Goal: Transaction & Acquisition: Purchase product/service

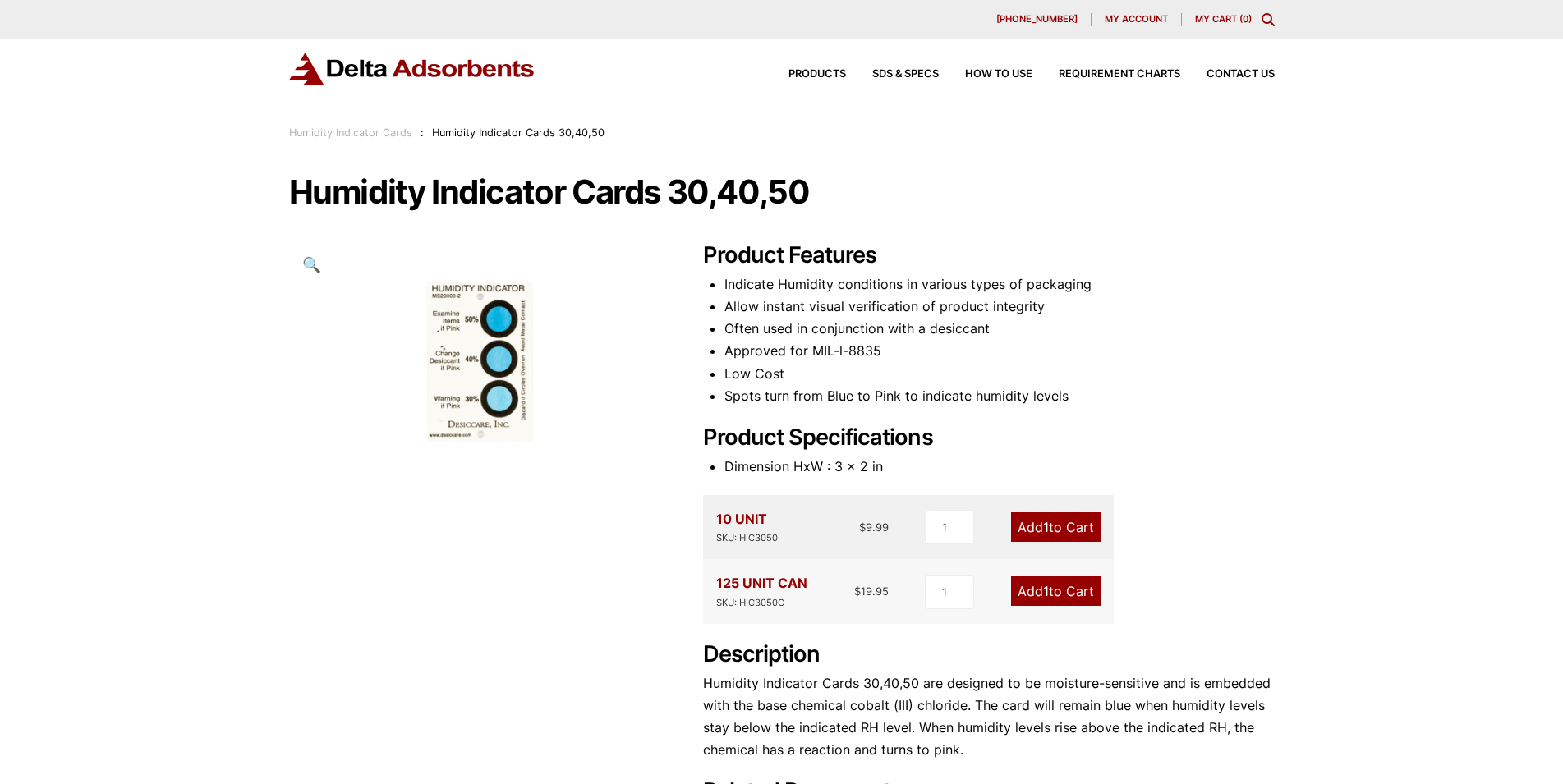
click at [1052, 590] on link "Add 1 to Cart" at bounding box center [1056, 591] width 90 height 29
click at [1046, 589] on span "1" at bounding box center [1046, 591] width 5 height 16
click at [1029, 589] on link "Add 1 to Cart" at bounding box center [1056, 591] width 90 height 29
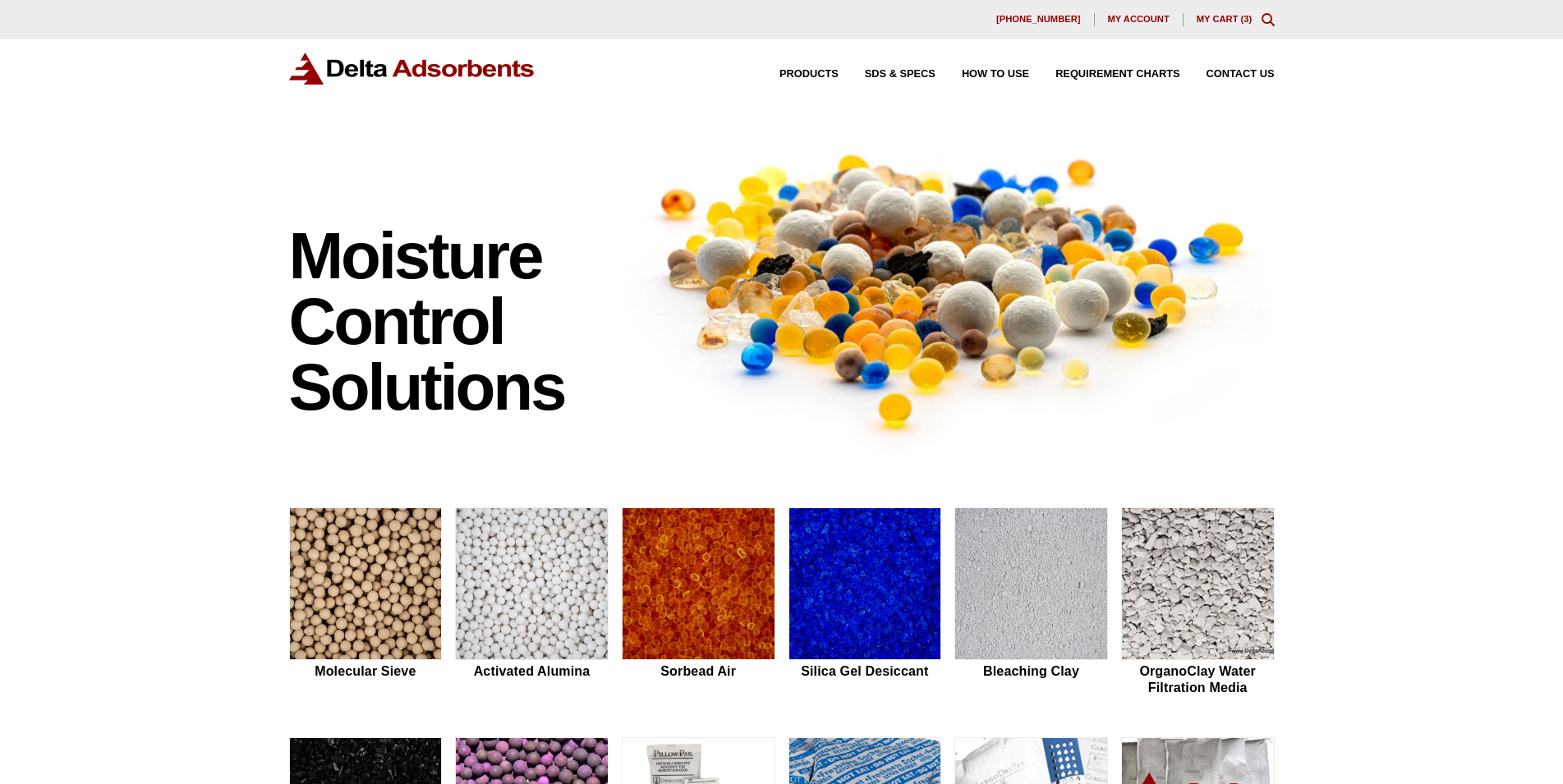
click at [1223, 14] on link "My Cart ( 3 )" at bounding box center [1224, 18] width 56 height 10
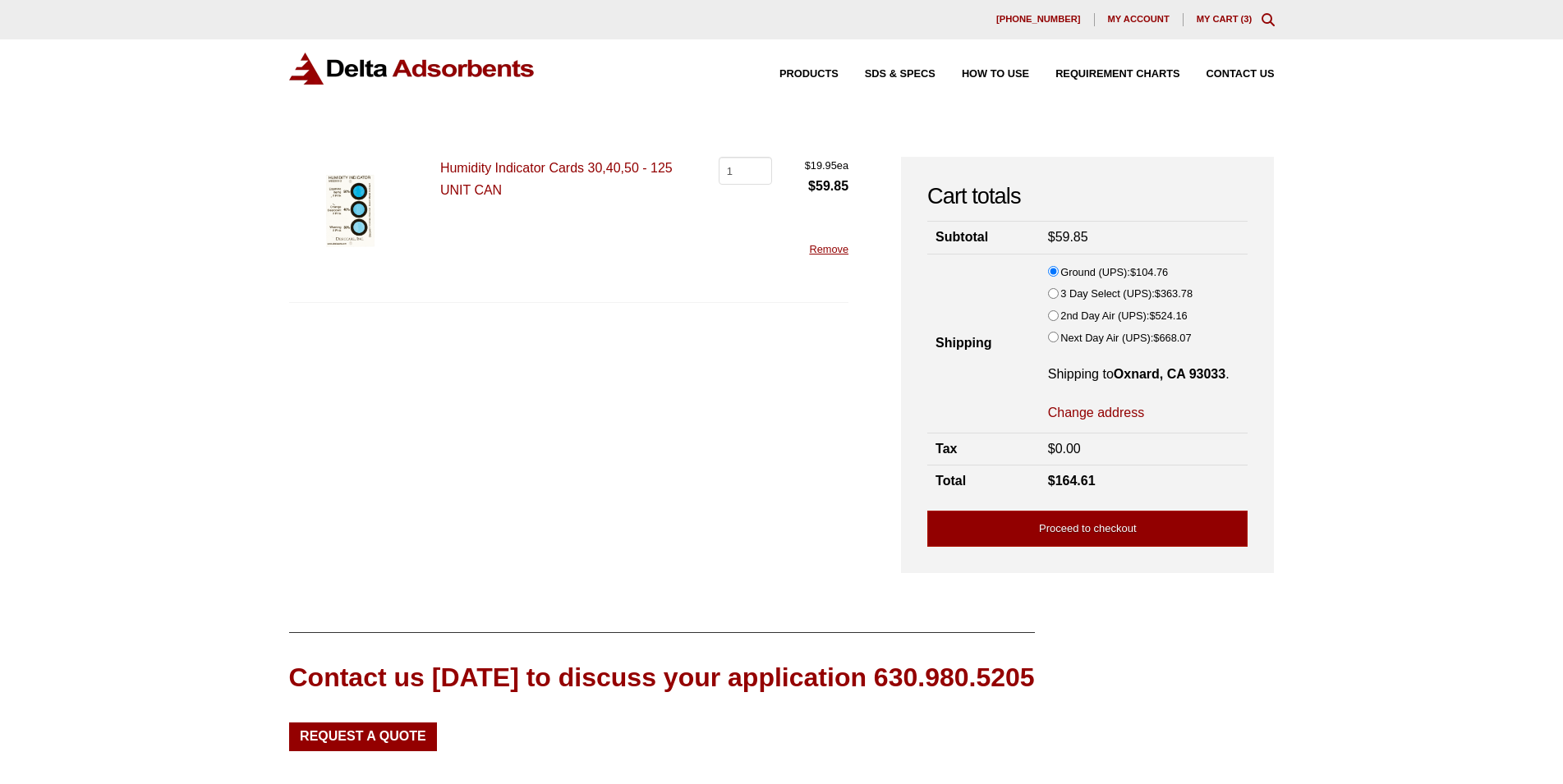
type input "1"
click at [758, 176] on input "1" at bounding box center [745, 170] width 53 height 28
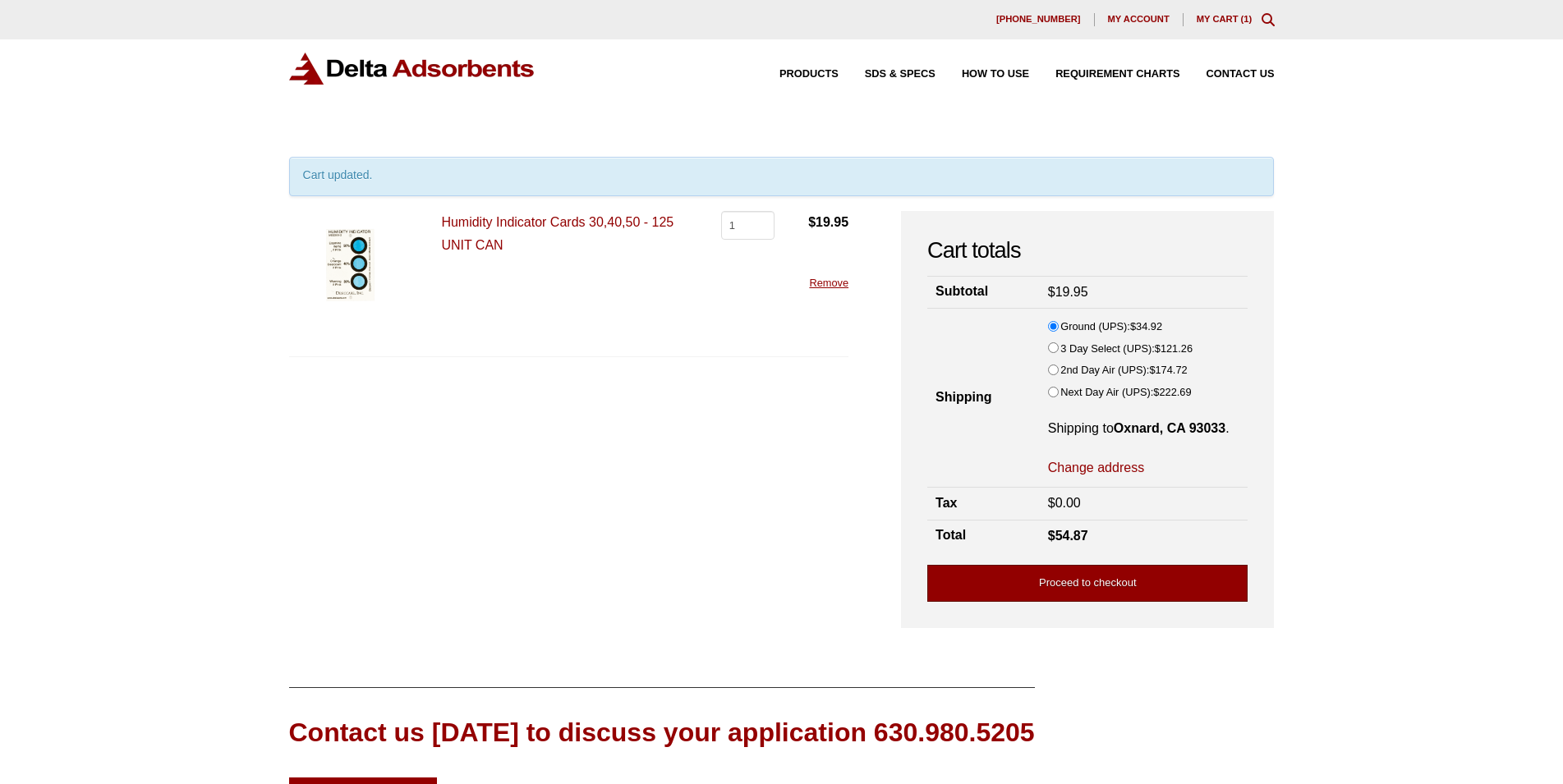
click at [1094, 591] on link "Proceed to checkout" at bounding box center [1087, 583] width 320 height 37
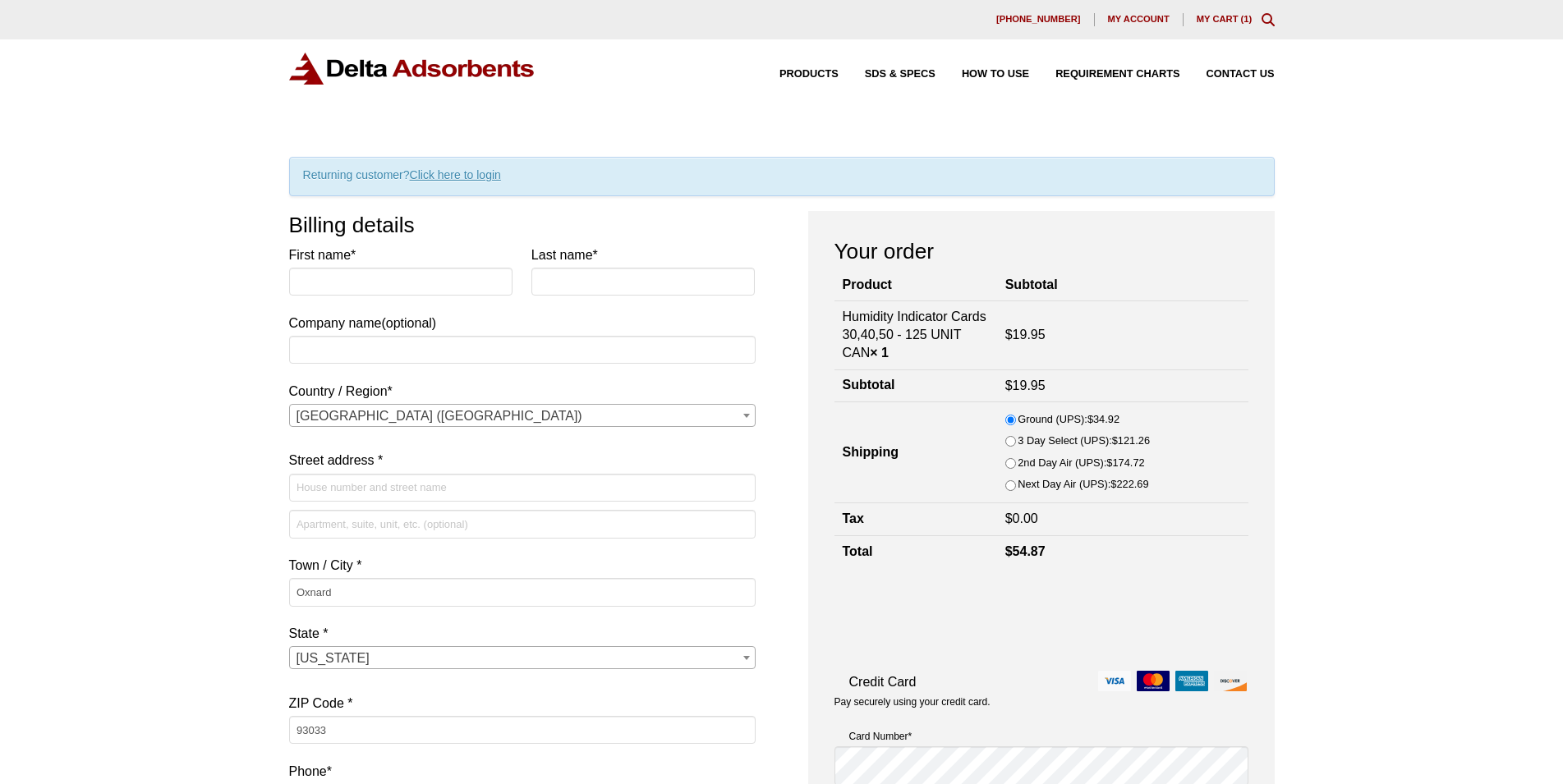
select select "CA"
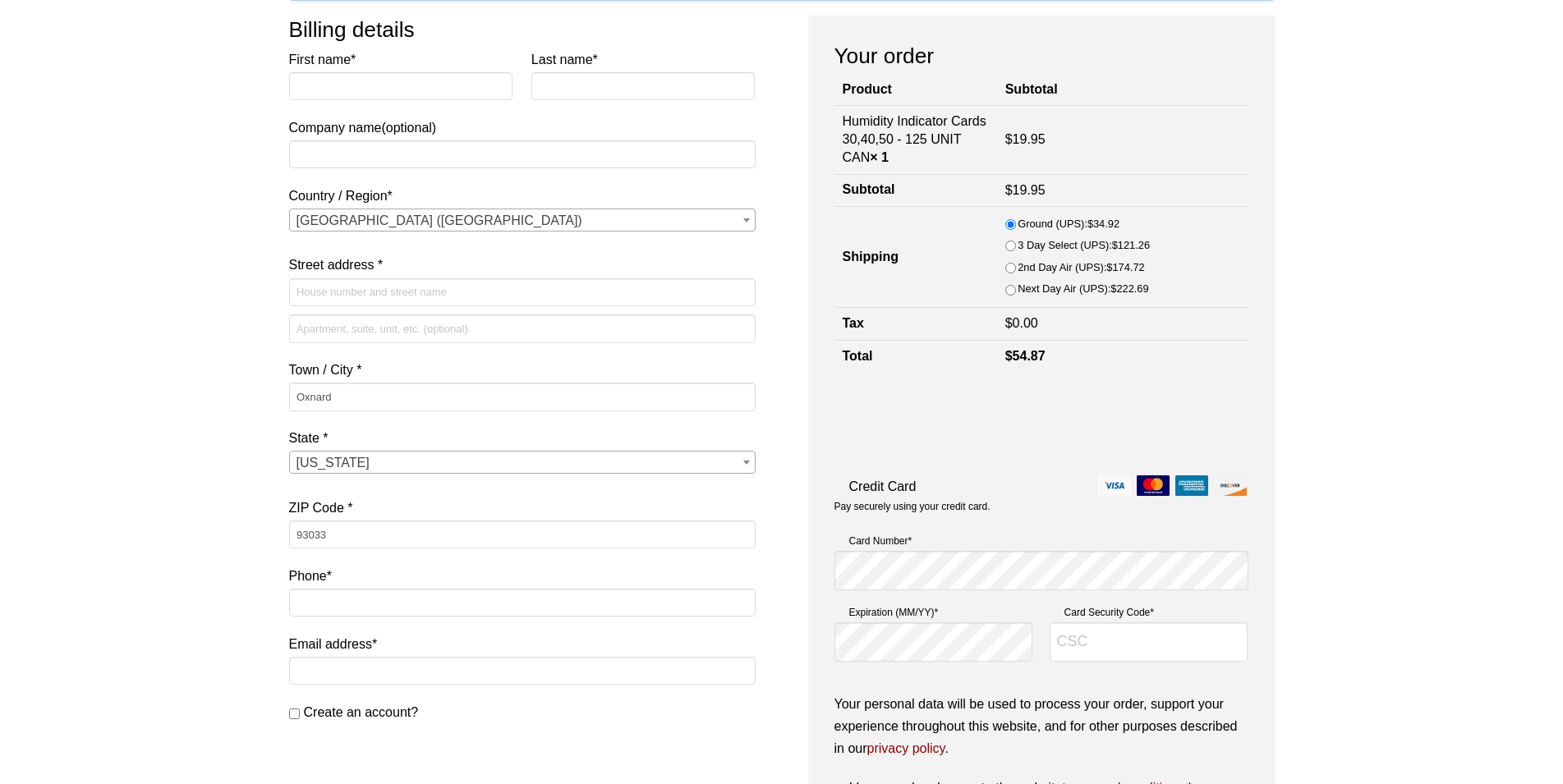
scroll to position [84, 0]
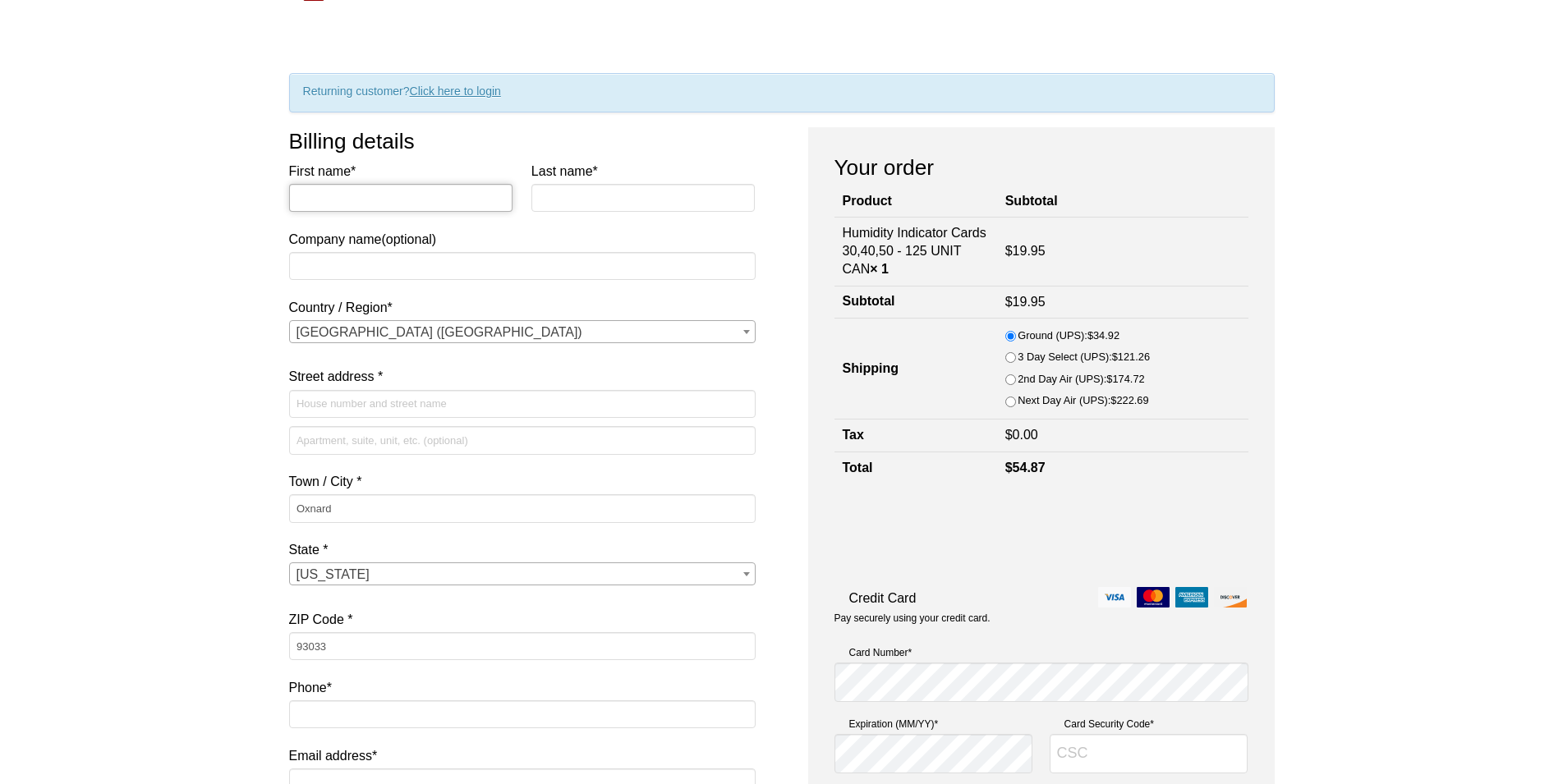
click at [322, 198] on input "First name *" at bounding box center [401, 198] width 224 height 28
type input "Sergii"
click at [603, 204] on input "Last name *" at bounding box center [643, 198] width 224 height 28
type input "Zabula"
click at [349, 252] on input "Company name (optional)" at bounding box center [523, 266] width 467 height 28
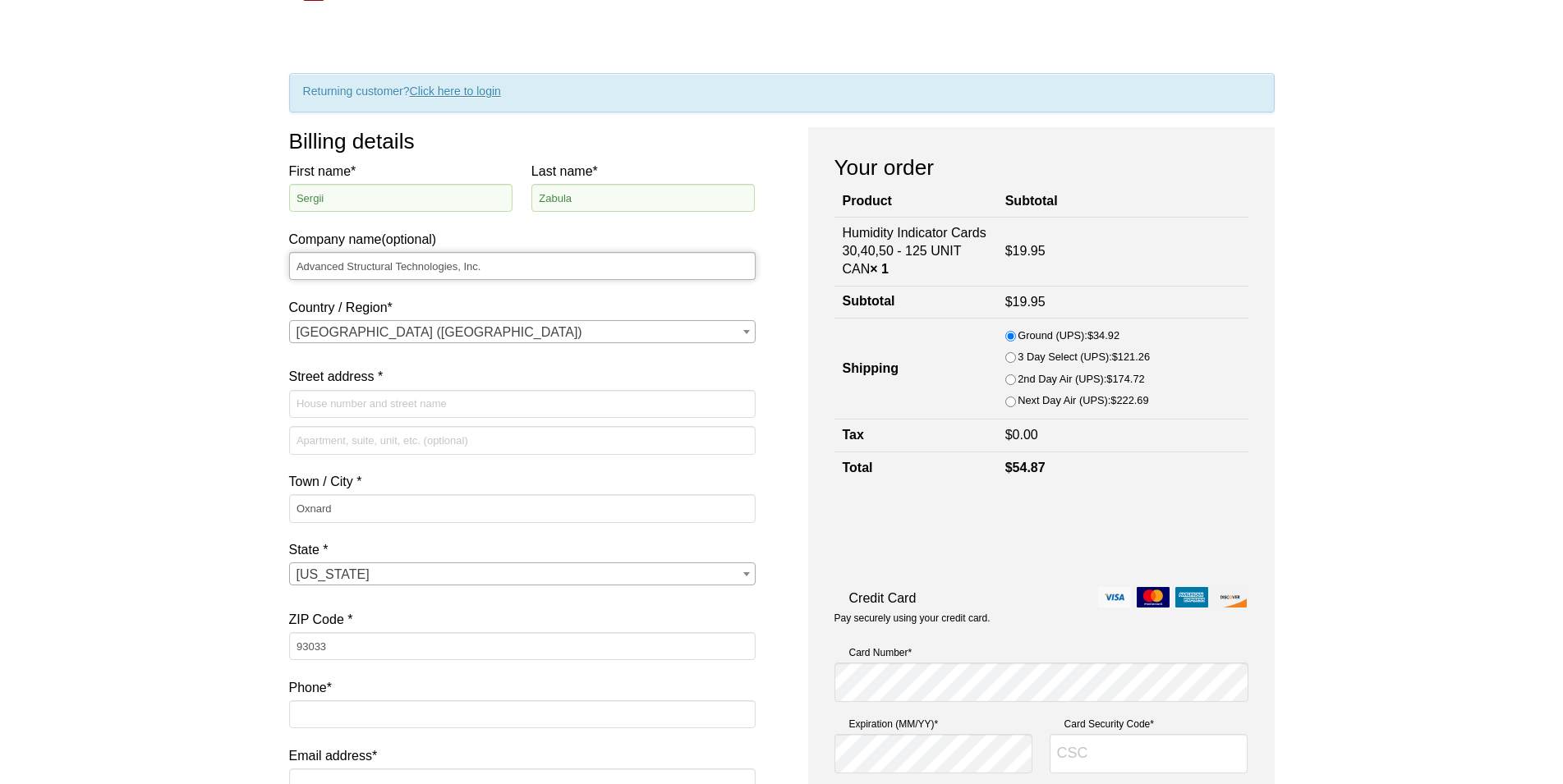
type input "Advanced Structural Technologies, Inc."
click at [340, 402] on input "Street address *" at bounding box center [523, 403] width 467 height 28
type input "1111 S. Rose Avenue"
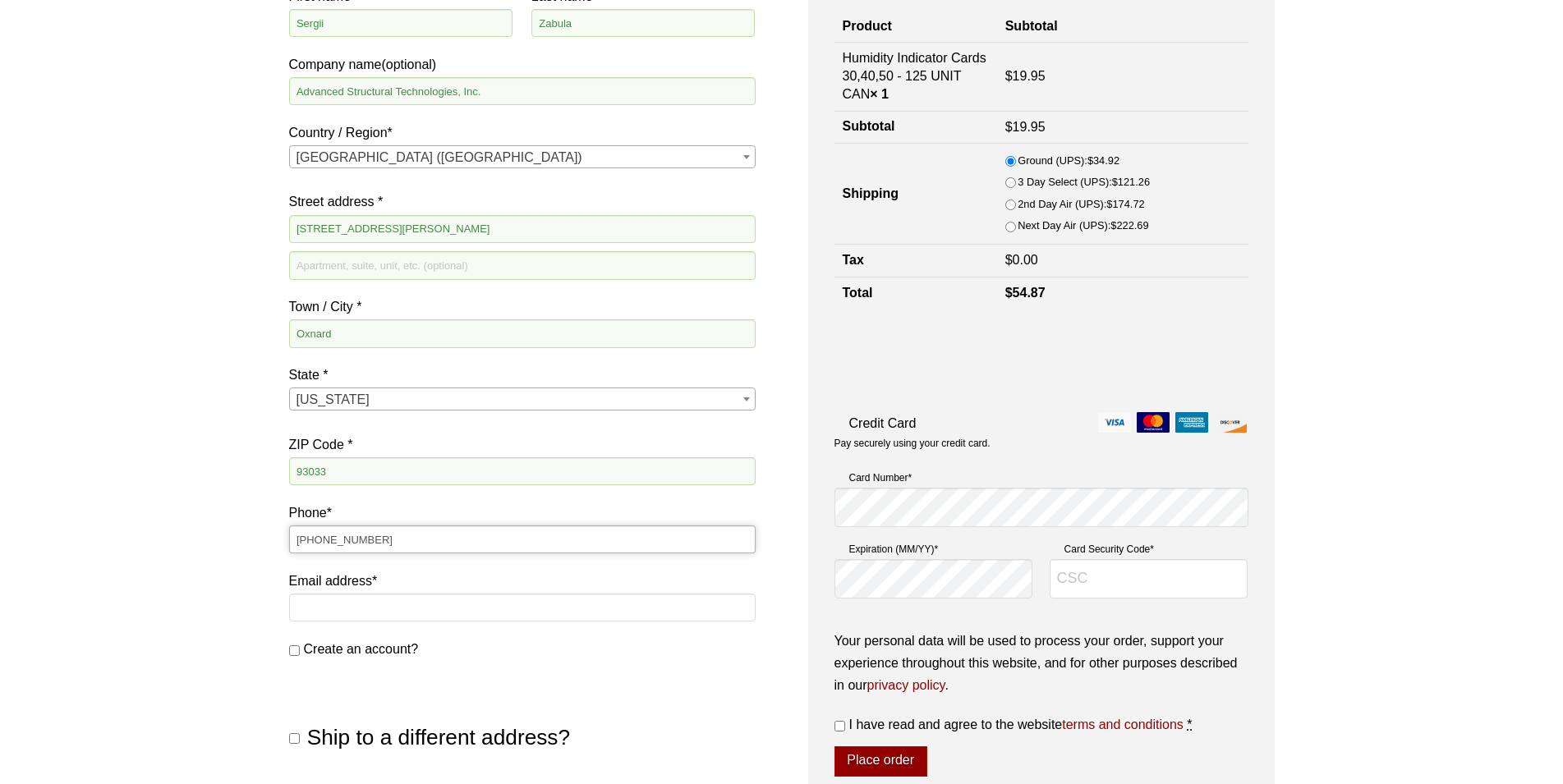
scroll to position [335, 0]
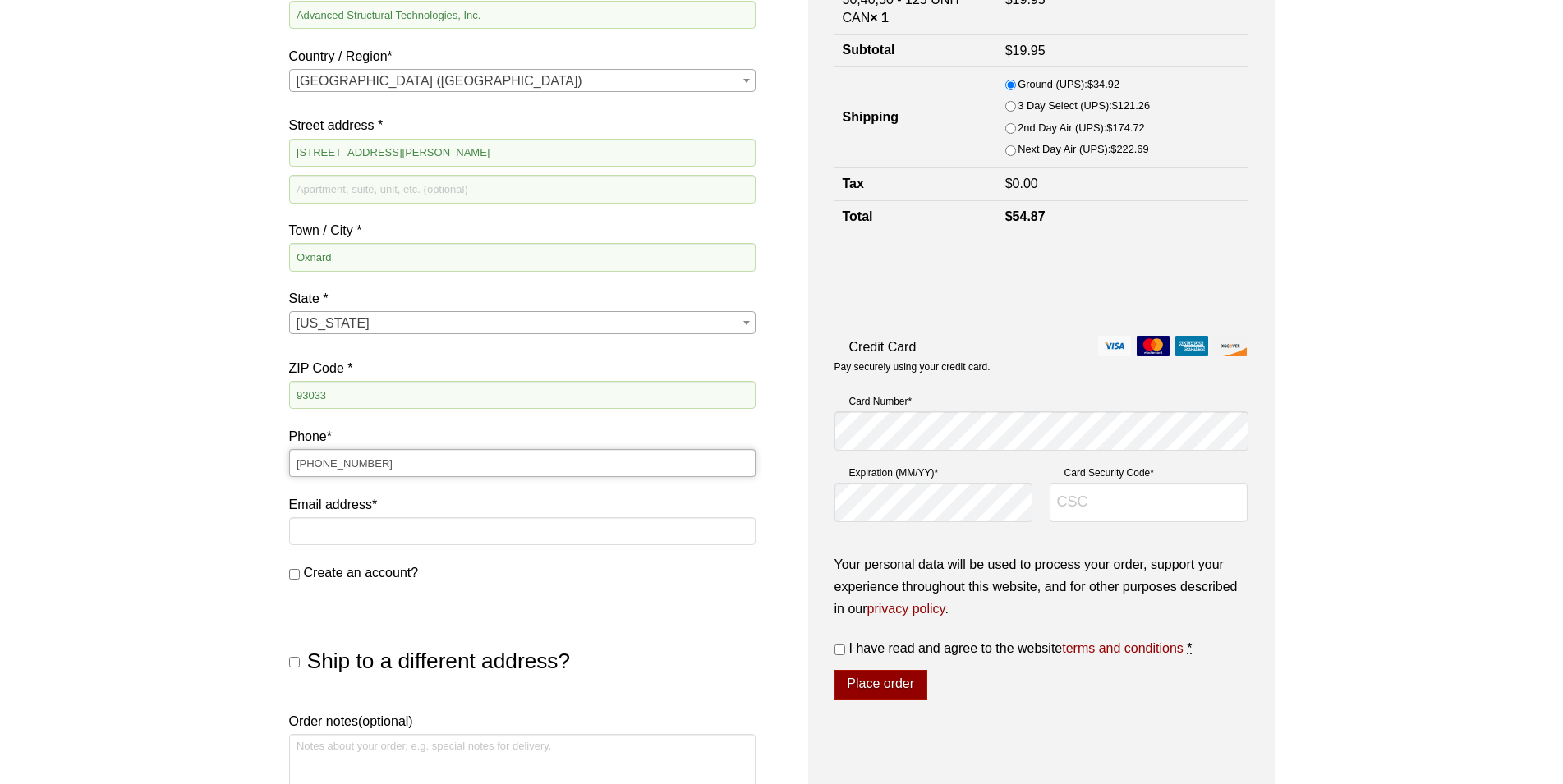
type input "805-204-9147"
click at [304, 528] on input "Email address *" at bounding box center [523, 531] width 467 height 28
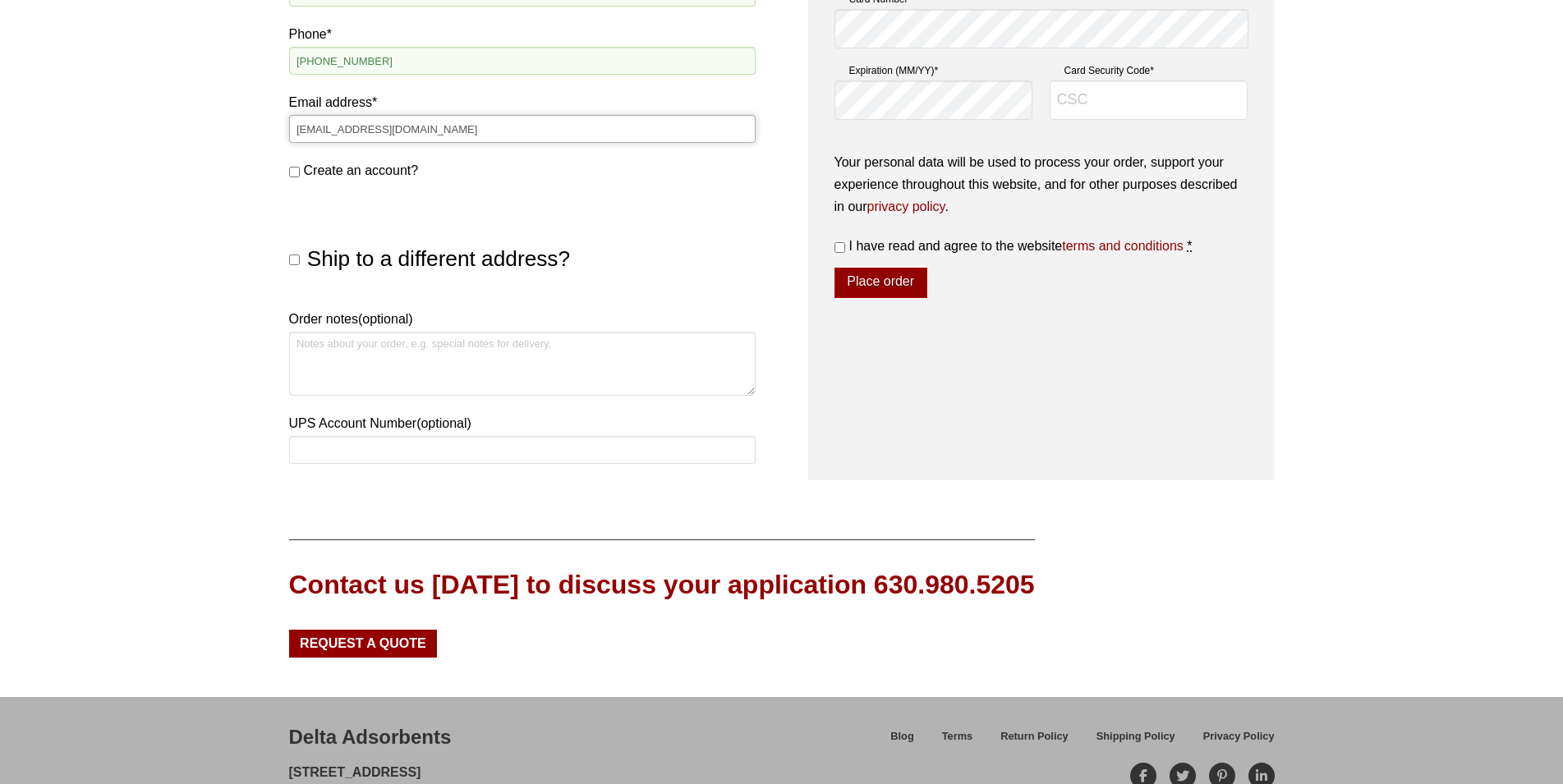
scroll to position [754, 0]
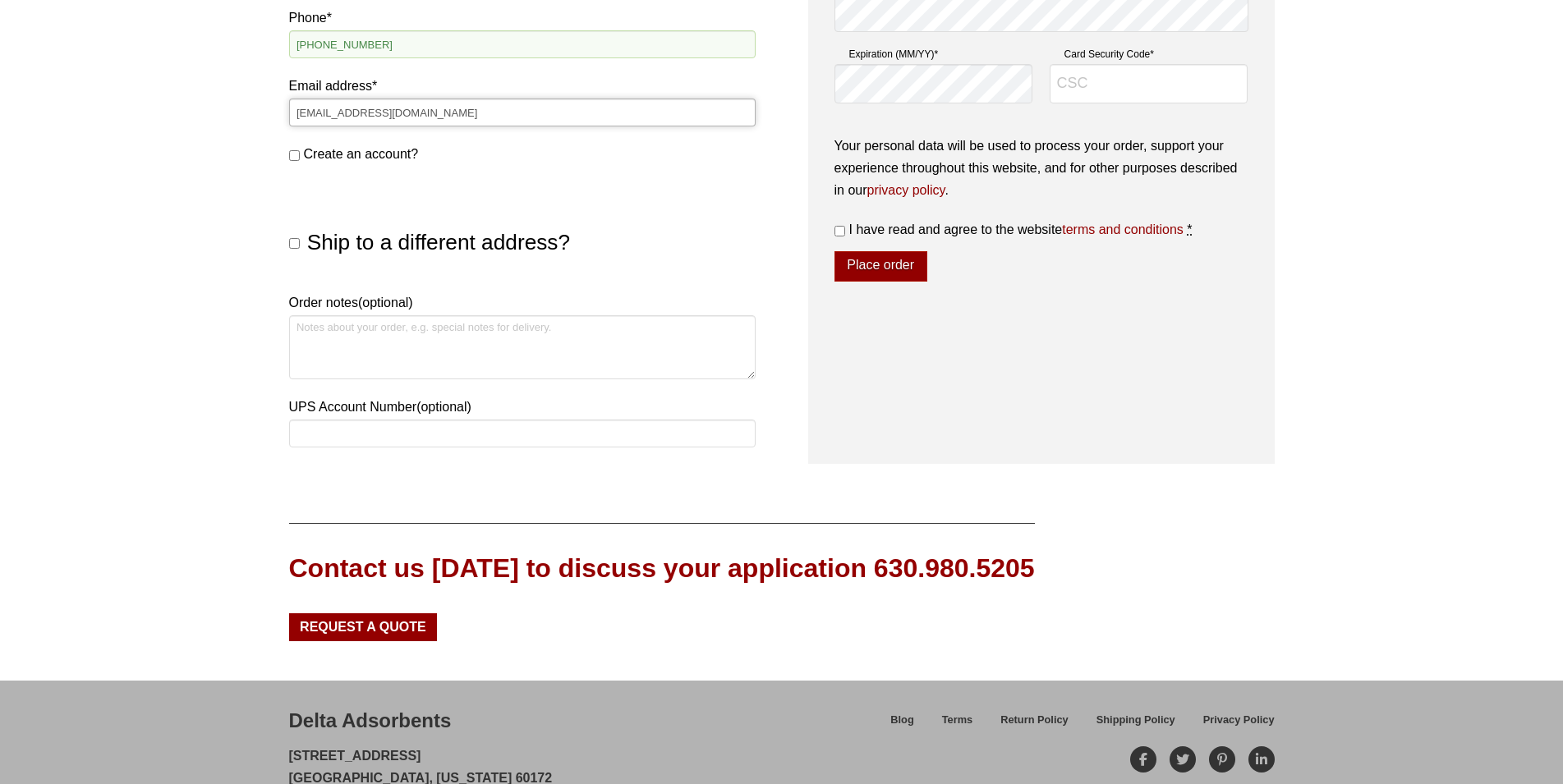
type input "rwollgiehn@astforgetech.com"
click at [303, 439] on input "UPS Account Number (optional)" at bounding box center [523, 434] width 467 height 28
click at [342, 347] on textarea "Order notes (optional)" at bounding box center [523, 348] width 467 height 64
type textarea "Please ship 2nd day using account number below."
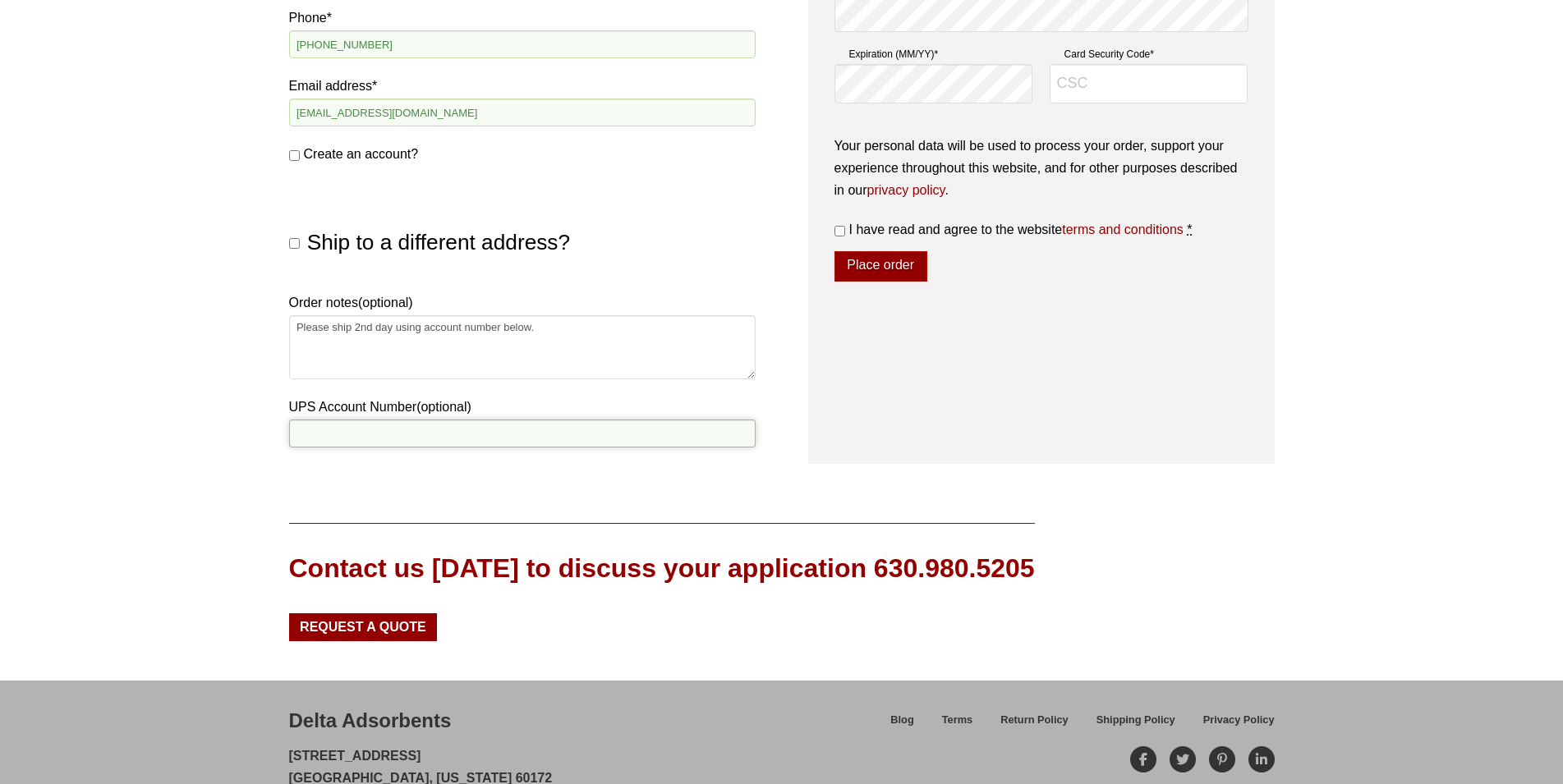
type input "@"
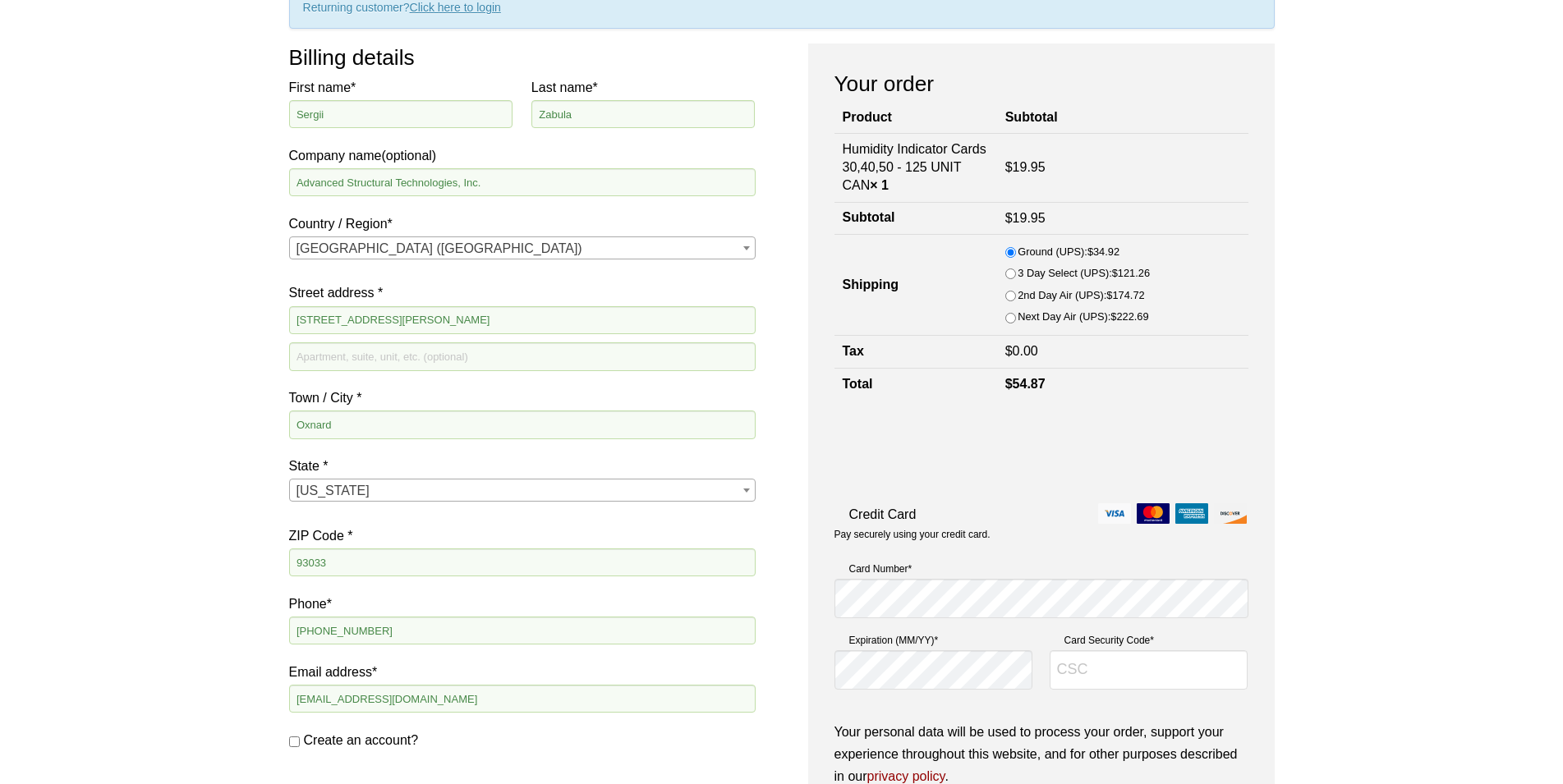
scroll to position [0, 0]
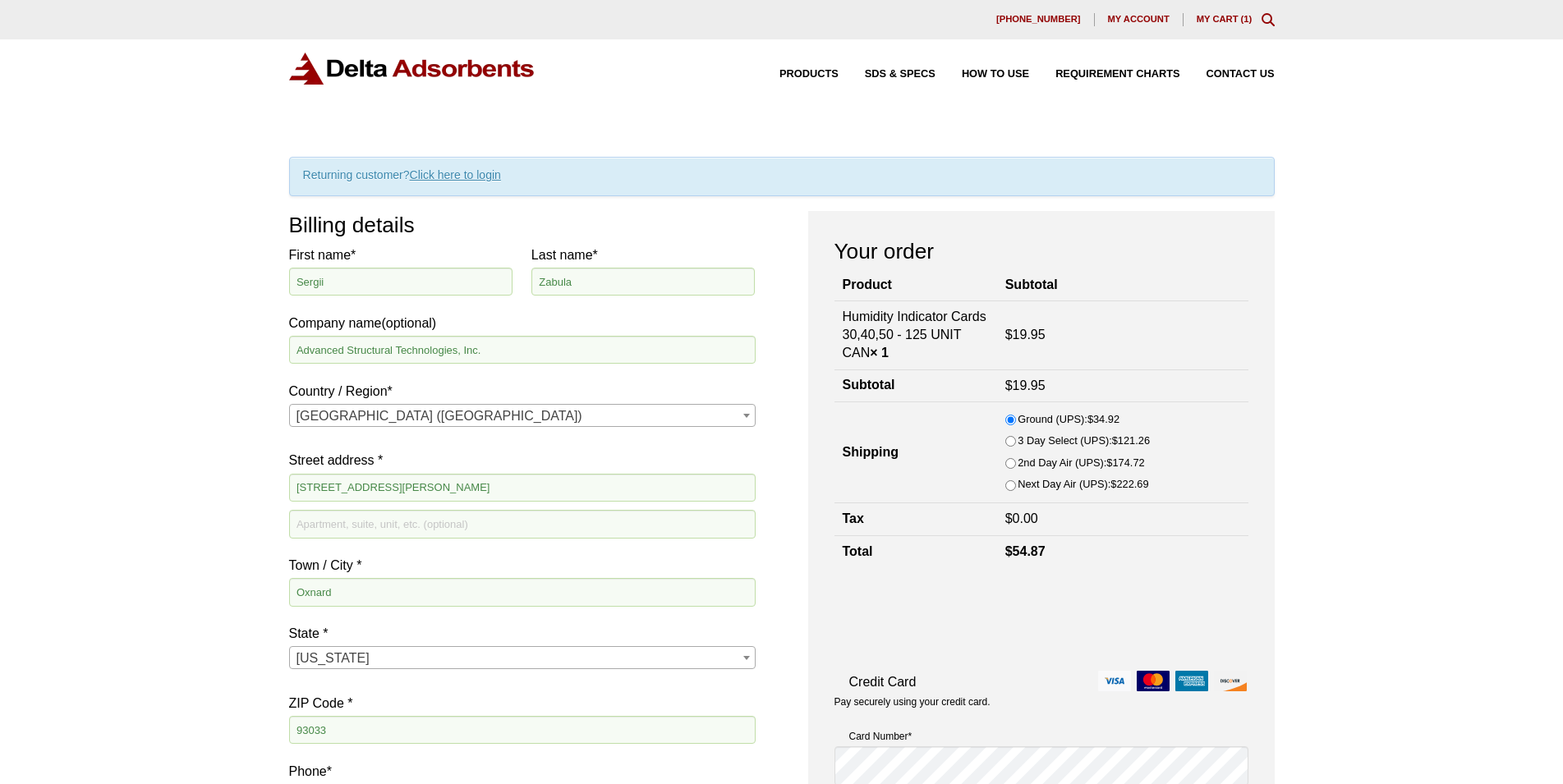
type input "2EX639"
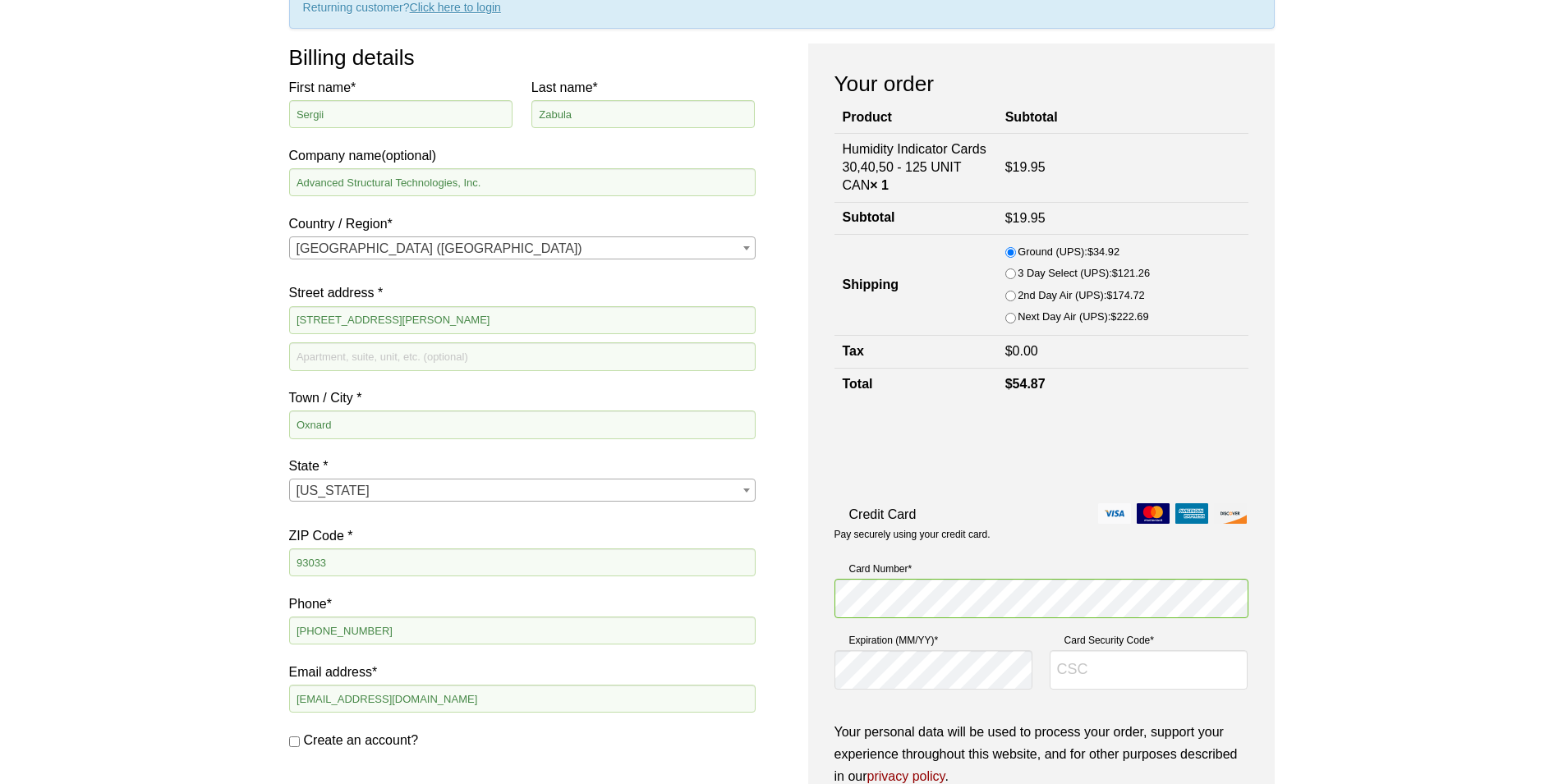
click at [1383, 486] on div "Our website has detected that you are using an outdated browser that will preve…" at bounding box center [782, 639] width 1563 height 1614
click at [1102, 677] on input "Card Security Code *" at bounding box center [1148, 670] width 199 height 39
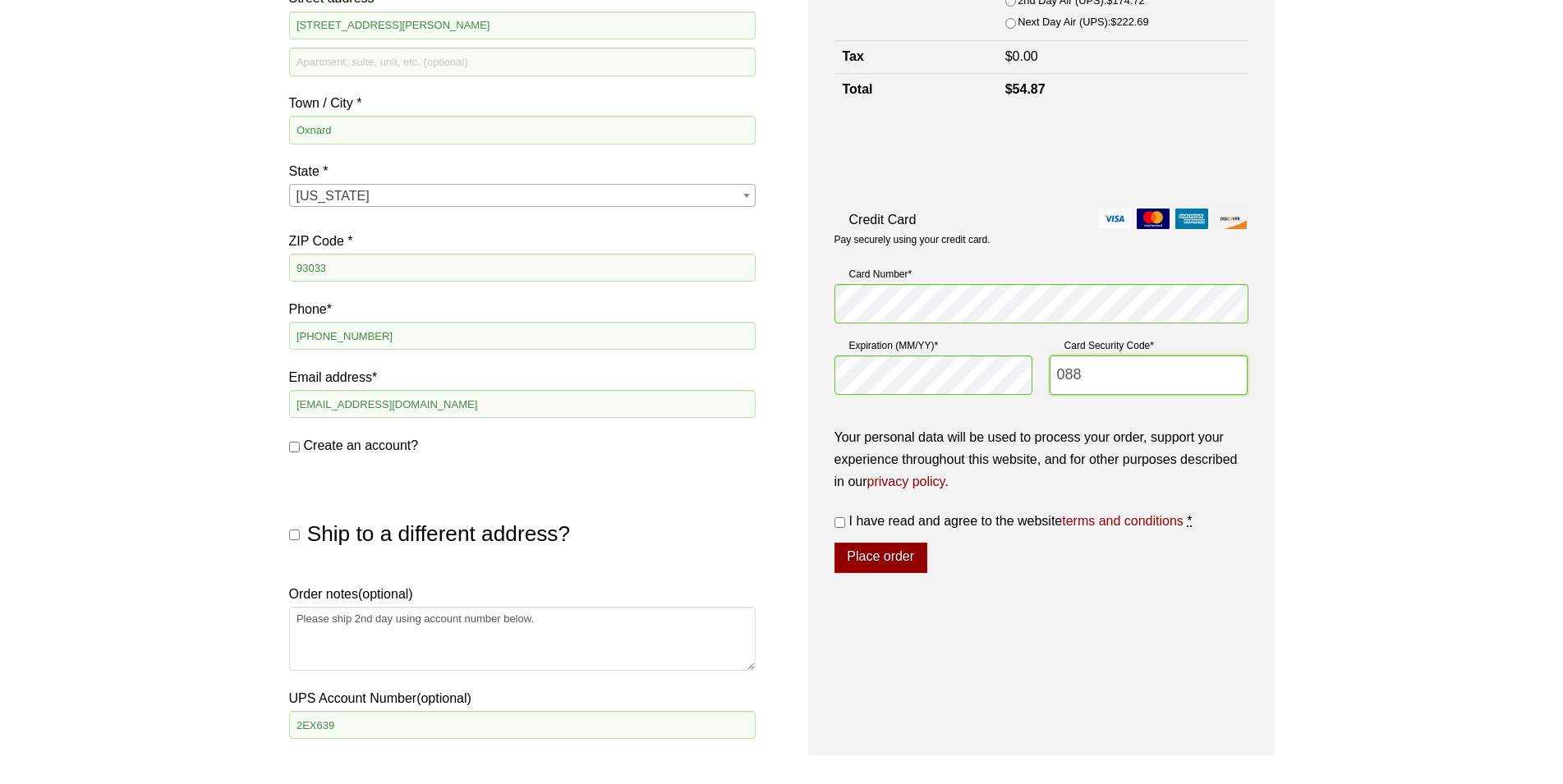
scroll to position [419, 0]
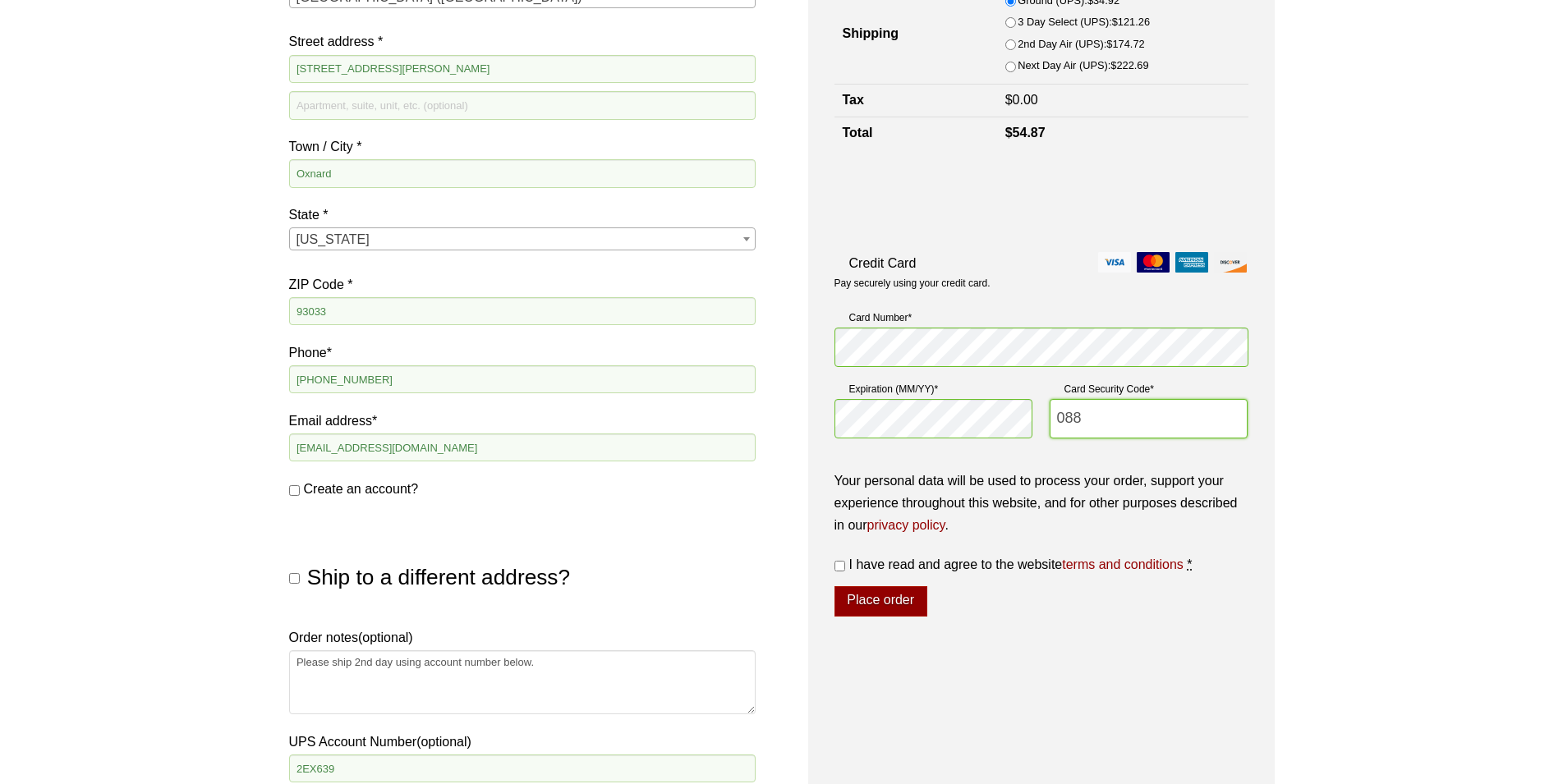
type input "088"
click at [838, 569] on input "I have read and agree to the website terms and conditions *" at bounding box center [840, 566] width 11 height 11
checkbox input "true"
click at [885, 609] on button "Place order" at bounding box center [880, 602] width 92 height 31
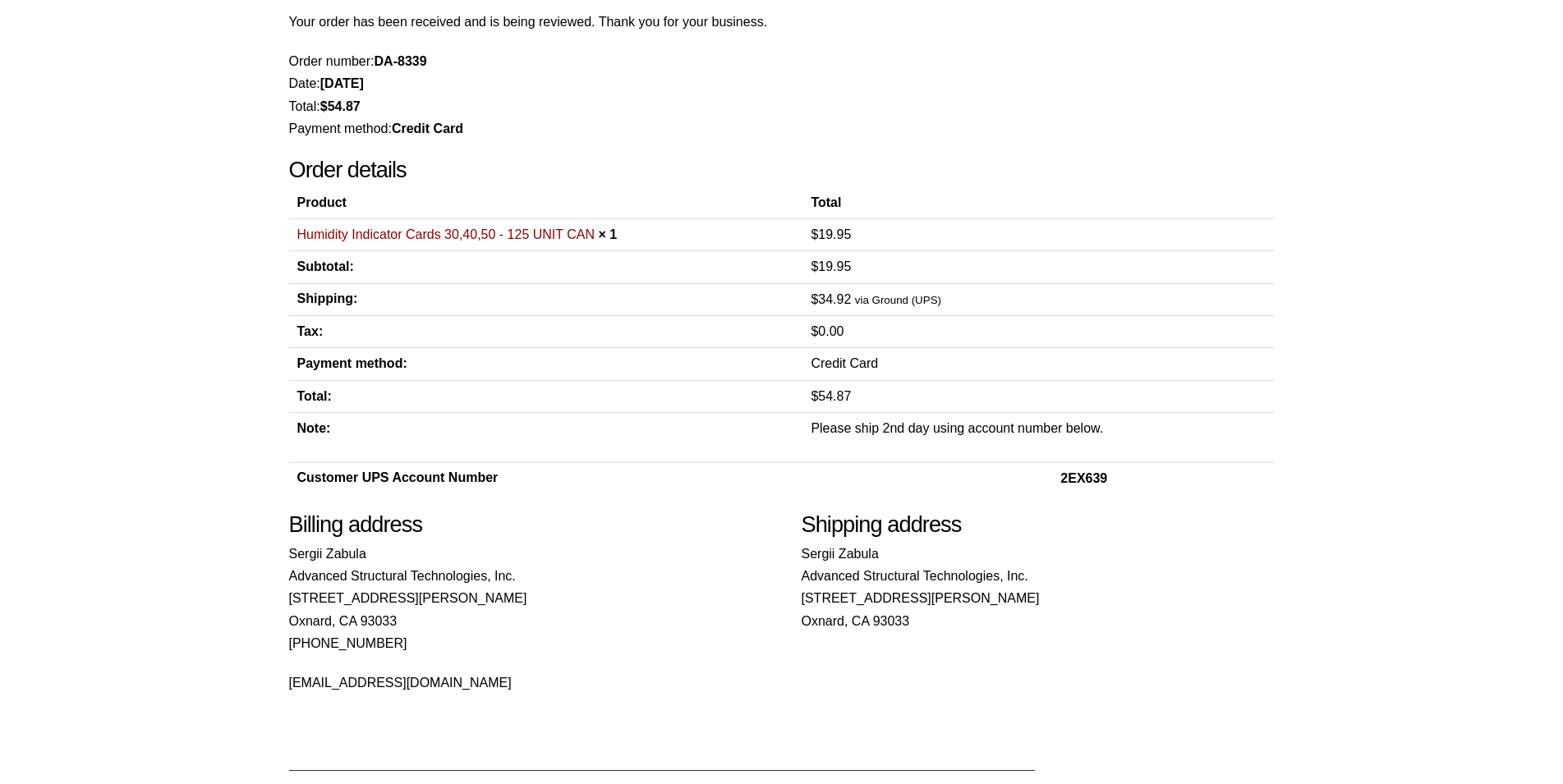
scroll to position [252, 0]
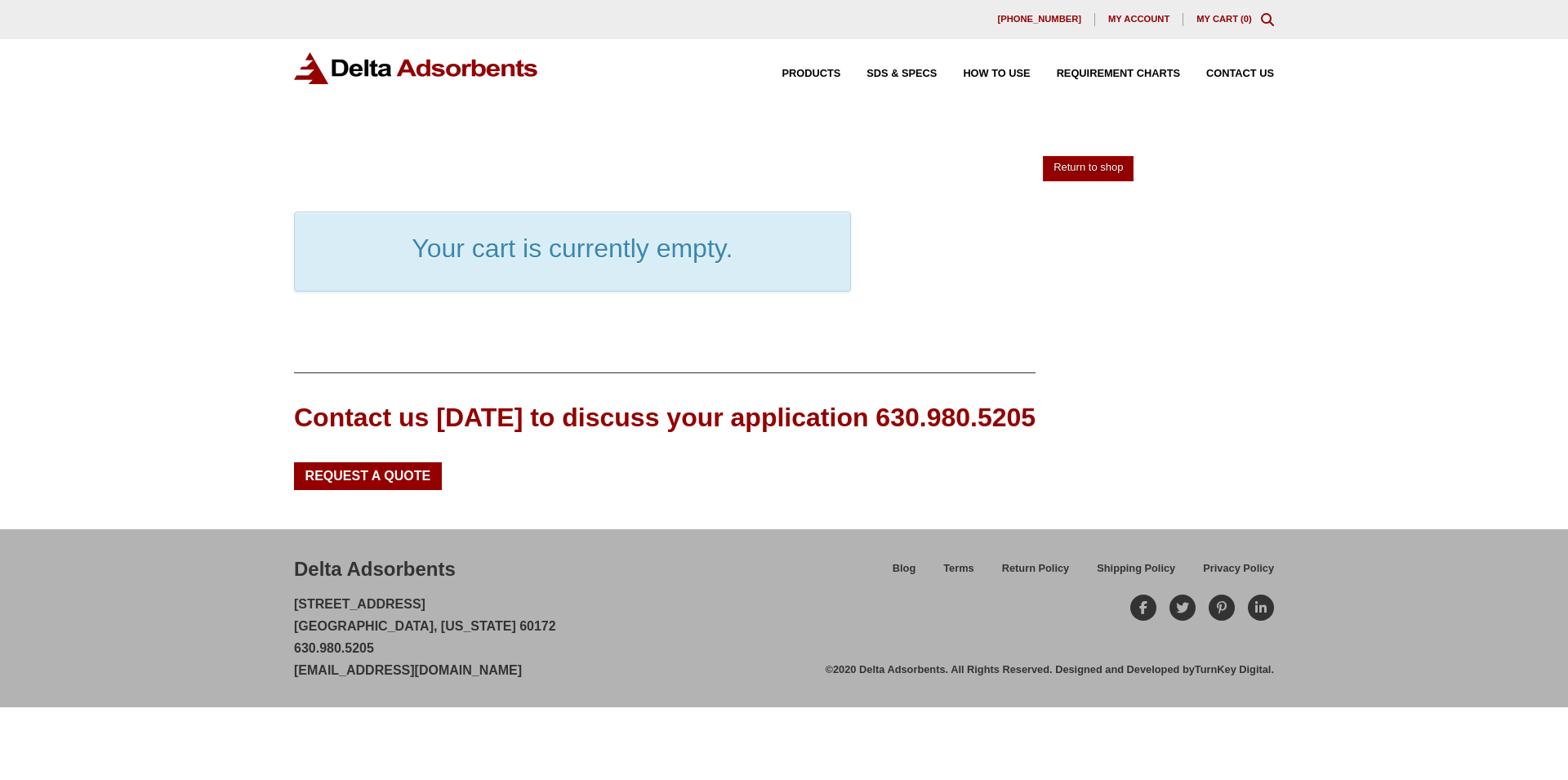
drag, startPoint x: 548, startPoint y: 669, endPoint x: 297, endPoint y: 670, distance: 251.0
click at [297, 670] on div "Delta Adsorbents [STREET_ADDRESS][US_STATE] 630.980.5205 [EMAIL_ADDRESS][DOMAIN…" at bounding box center [560, 618] width 531 height 126
copy link "[EMAIL_ADDRESS][DOMAIN_NAME]"
drag, startPoint x: 292, startPoint y: 604, endPoint x: 454, endPoint y: 602, distance: 162.0
click at [454, 602] on div "Delta Adsorbents [STREET_ADDRESS][US_STATE] 630.980.5205 [EMAIL_ADDRESS][DOMAIN…" at bounding box center [784, 619] width 1568 height 178
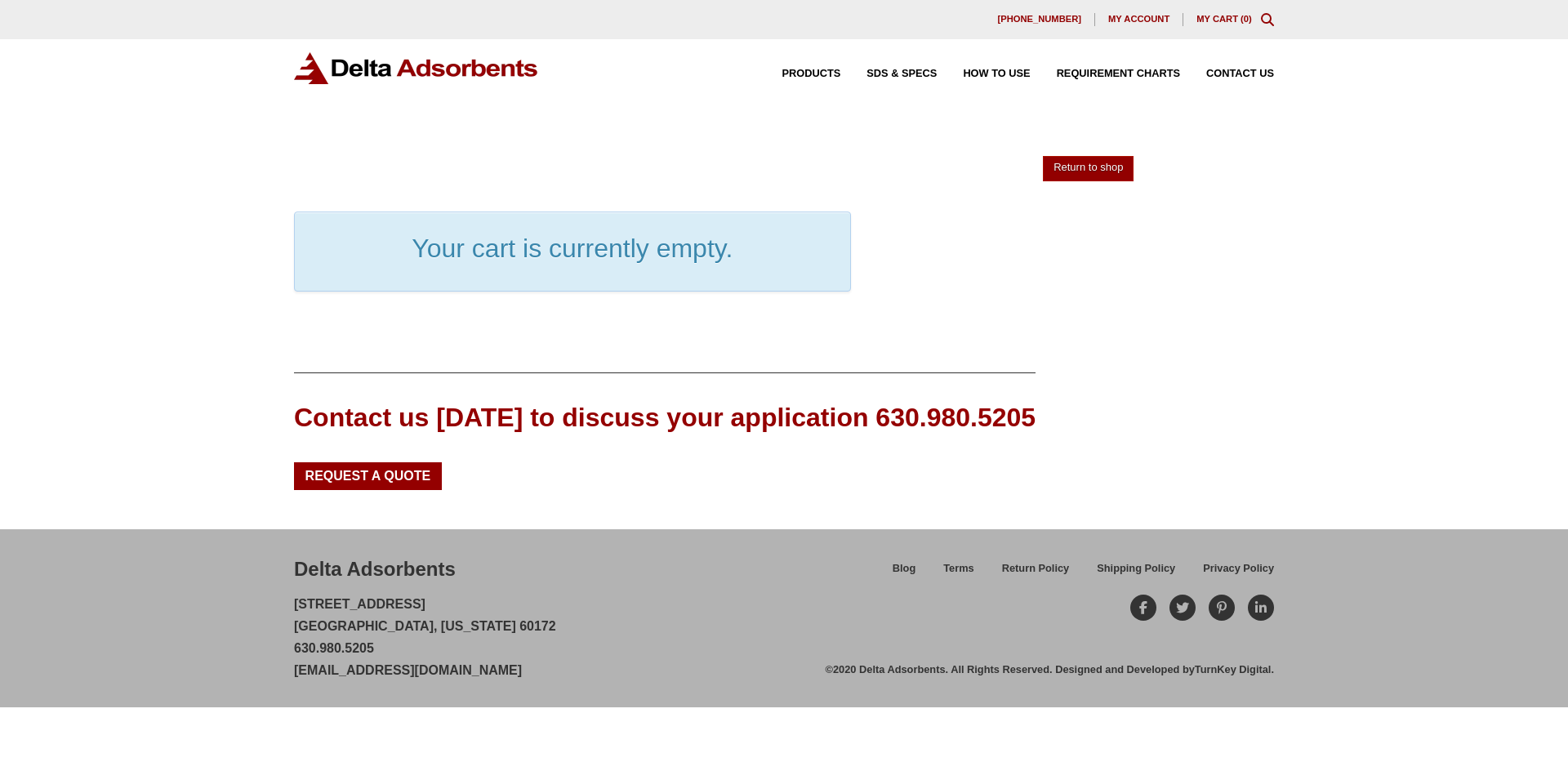
copy p "[STREET_ADDRESS]"
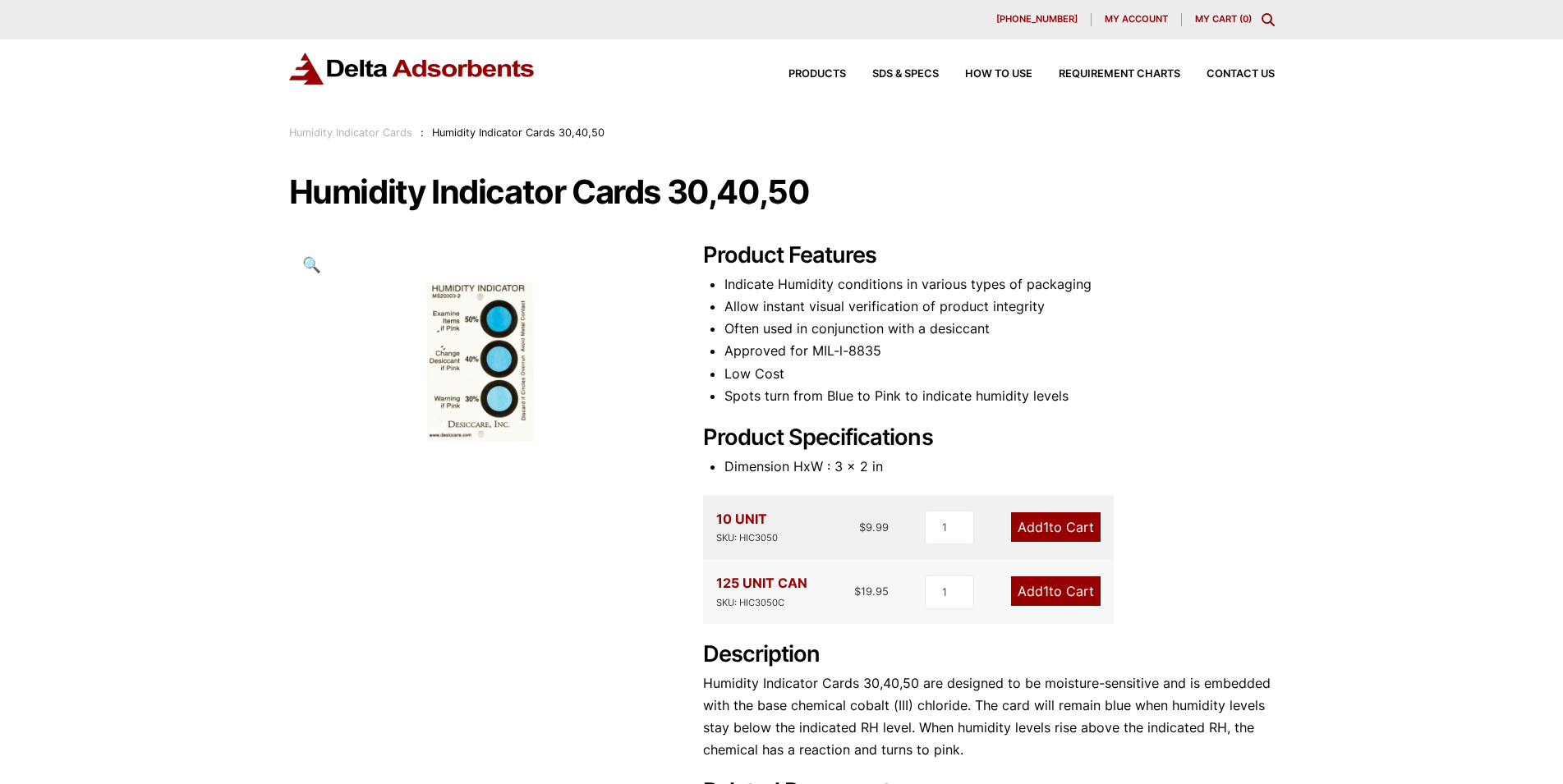
scroll to position [167, 0]
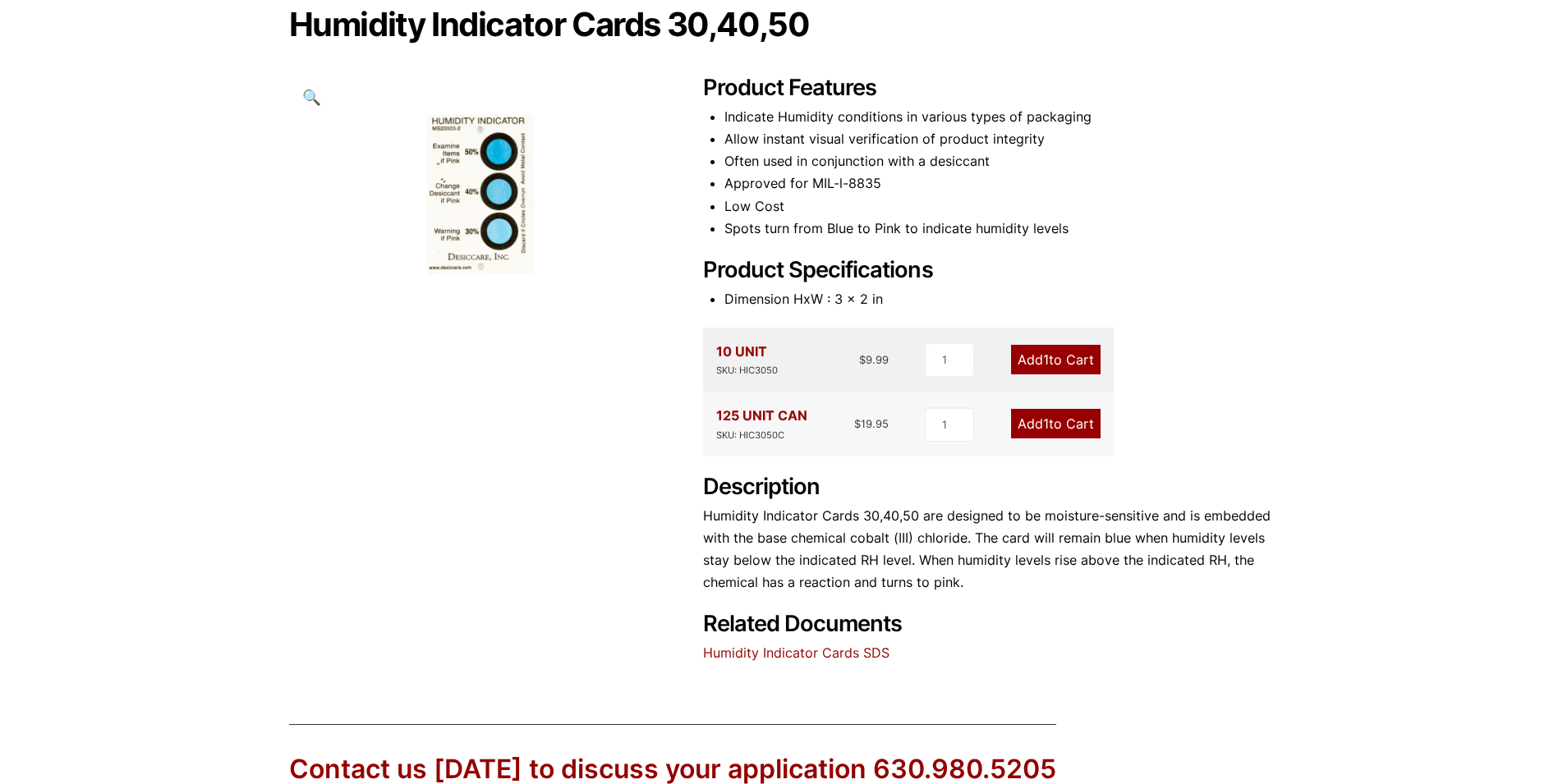
click at [764, 435] on div "SKU: HIC3050C" at bounding box center [762, 435] width 92 height 16
copy div "HIC3050C"
